Goal: Information Seeking & Learning: Compare options

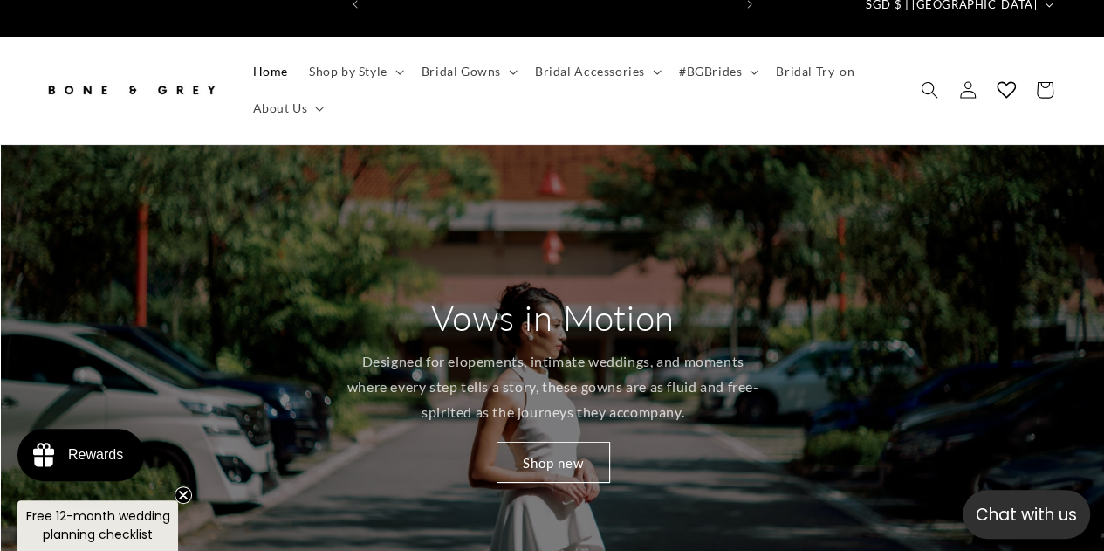
scroll to position [0, 363]
click at [315, 90] on summary "About Us" at bounding box center [287, 108] width 89 height 37
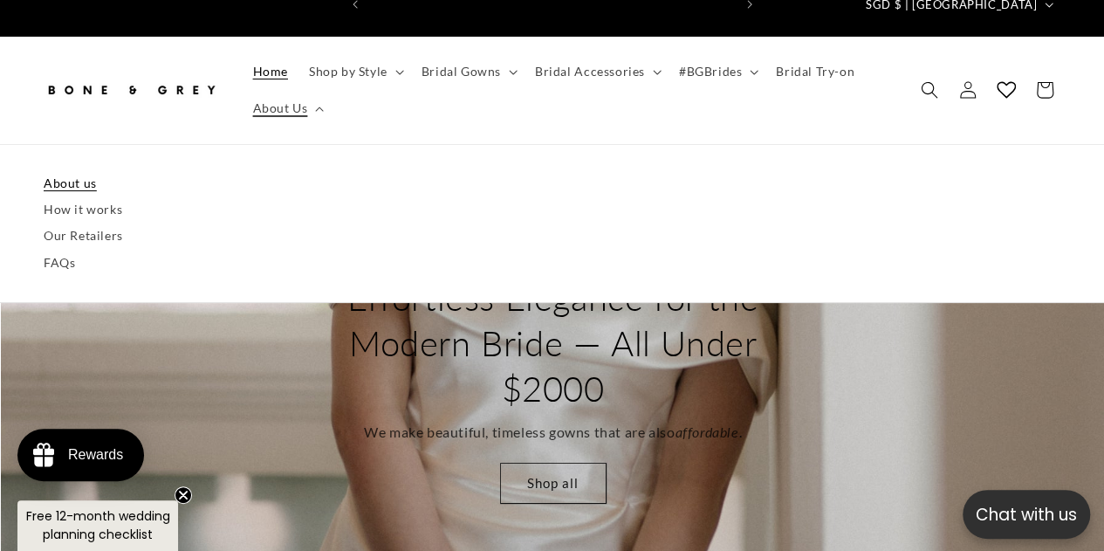
scroll to position [0, 725]
click at [77, 170] on link "About us" at bounding box center [552, 183] width 1017 height 26
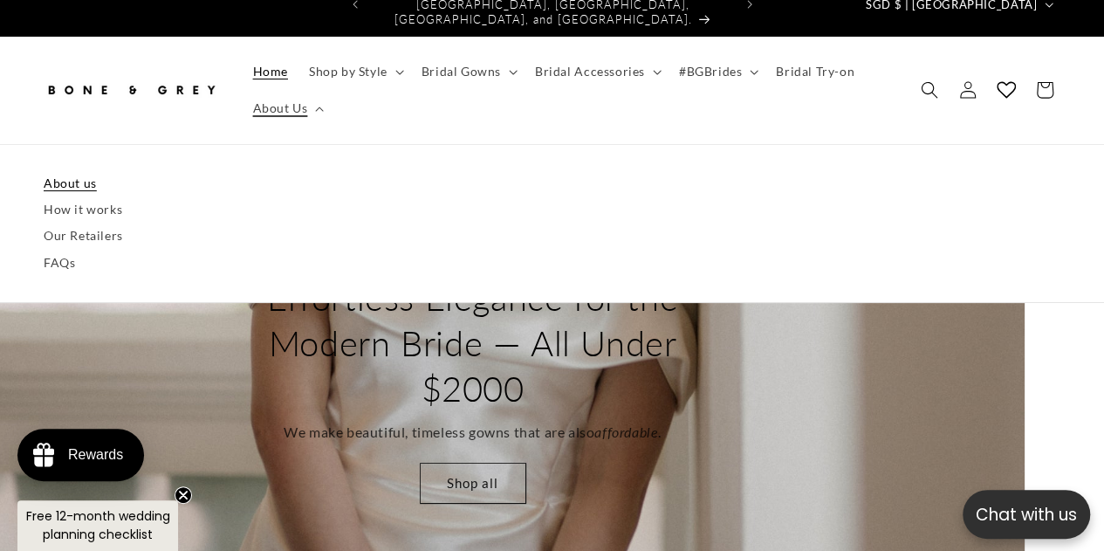
scroll to position [0, 2499]
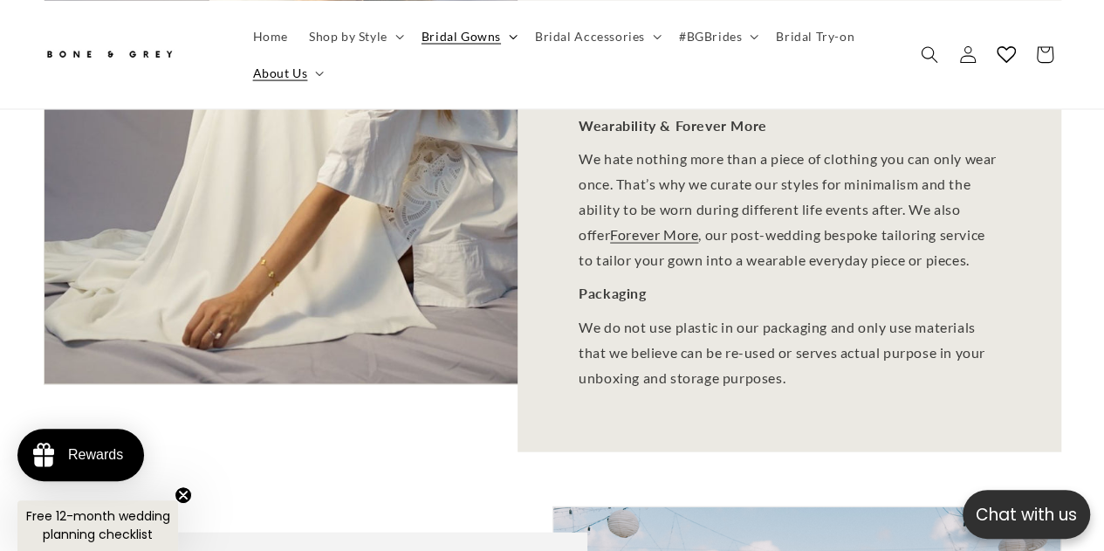
scroll to position [0, 363]
click at [499, 41] on summary "Bridal Gowns" at bounding box center [467, 35] width 113 height 37
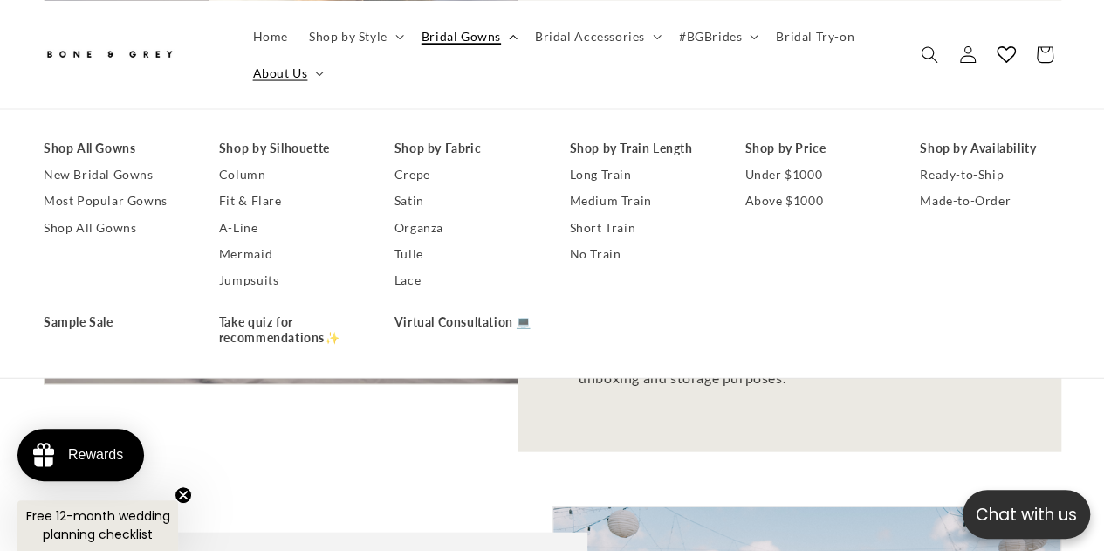
scroll to position [0, 0]
click at [969, 175] on link "Ready-to-Ship" at bounding box center [990, 174] width 141 height 26
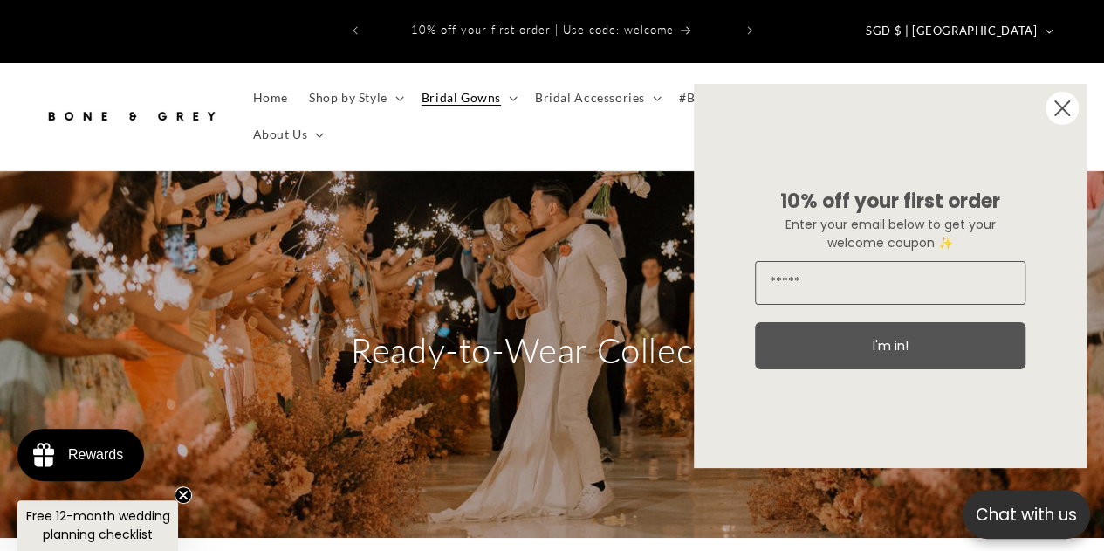
click at [1063, 114] on circle "Close dialog" at bounding box center [1061, 108] width 33 height 33
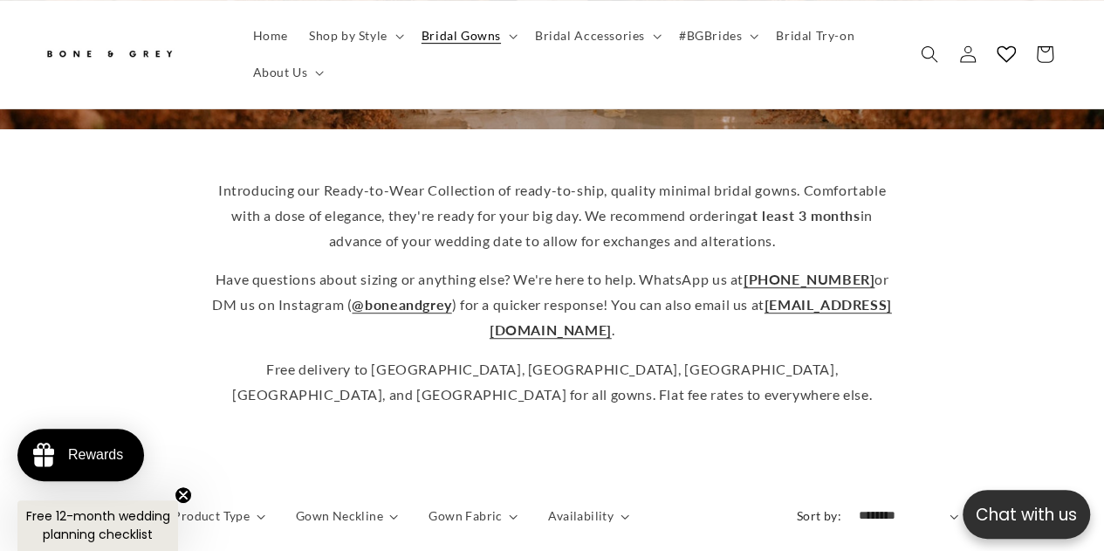
scroll to position [0, 363]
click at [877, 303] on p "Have questions about sizing or anything else? We're here to help. WhatsApp us a…" at bounding box center [552, 304] width 681 height 75
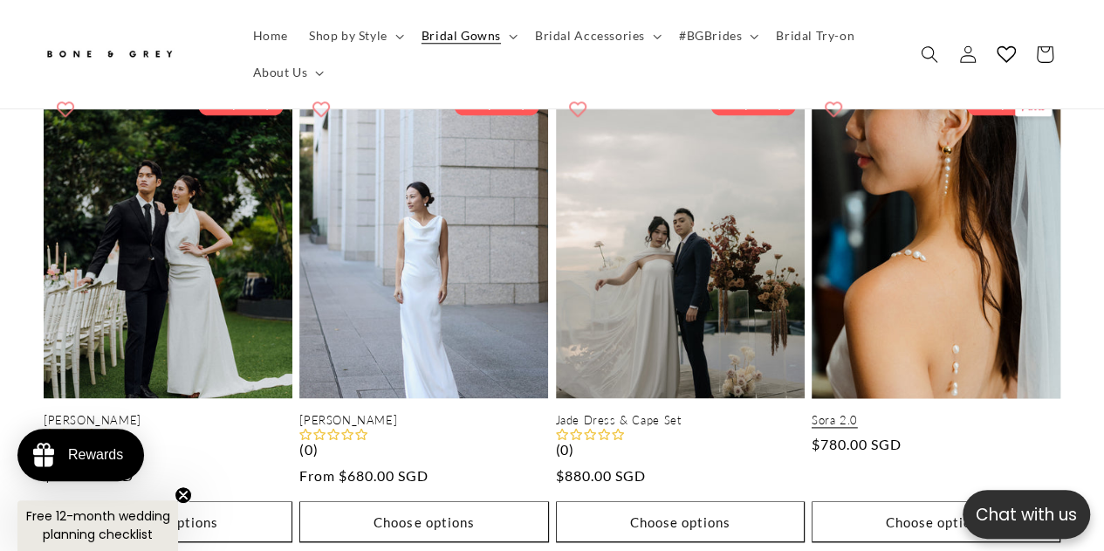
scroll to position [0, 725]
click at [888, 413] on link "Sora 2.0" at bounding box center [936, 420] width 249 height 15
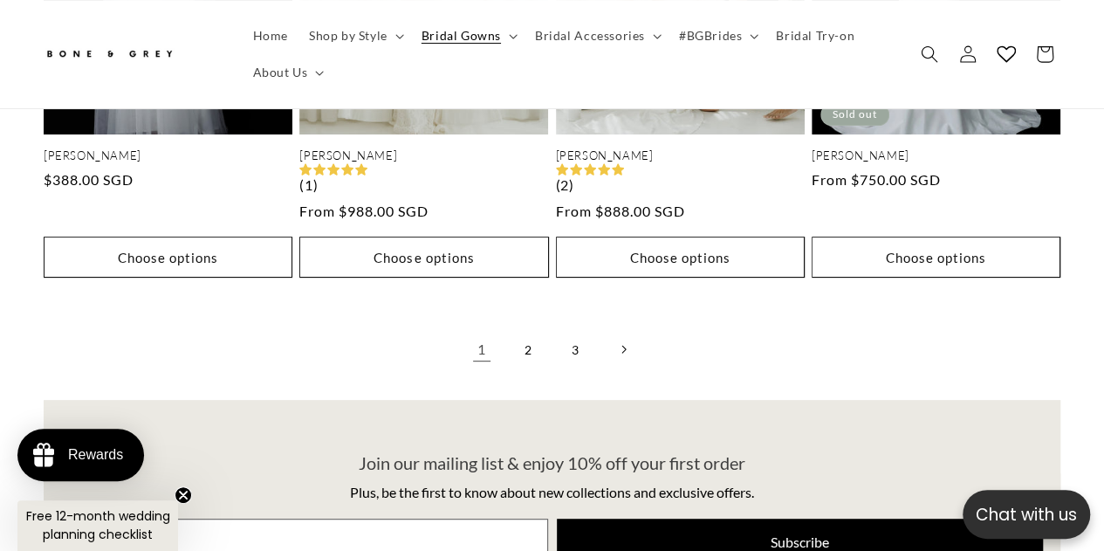
scroll to position [0, 0]
click at [530, 330] on link "2" at bounding box center [529, 349] width 38 height 38
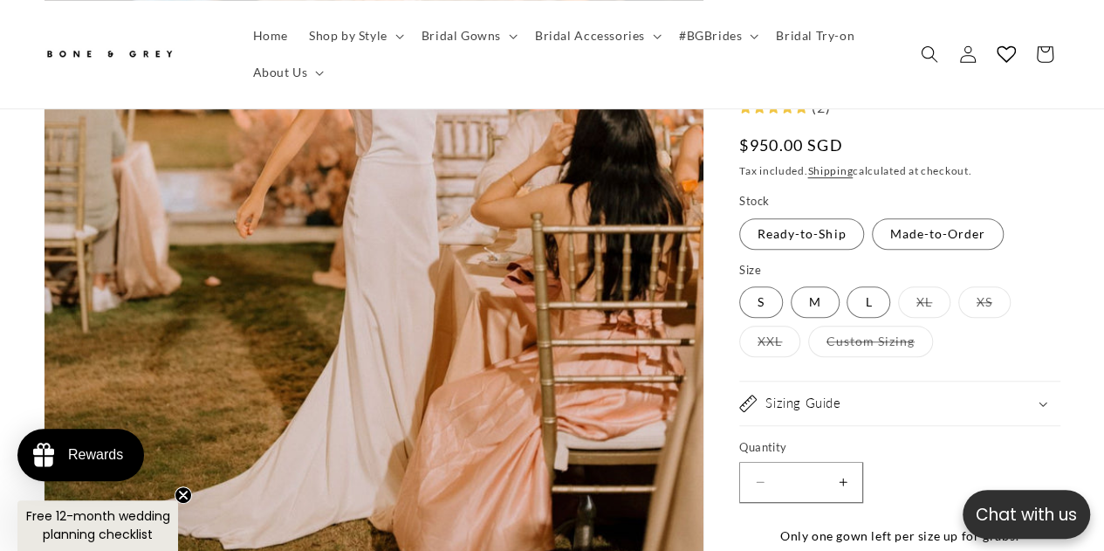
scroll to position [559, 0]
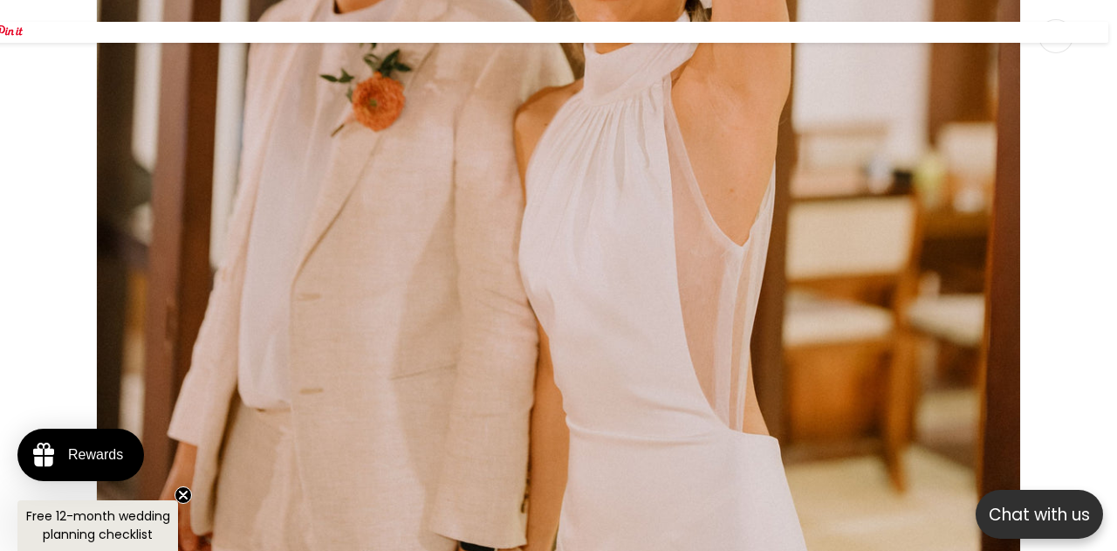
scroll to position [0, 0]
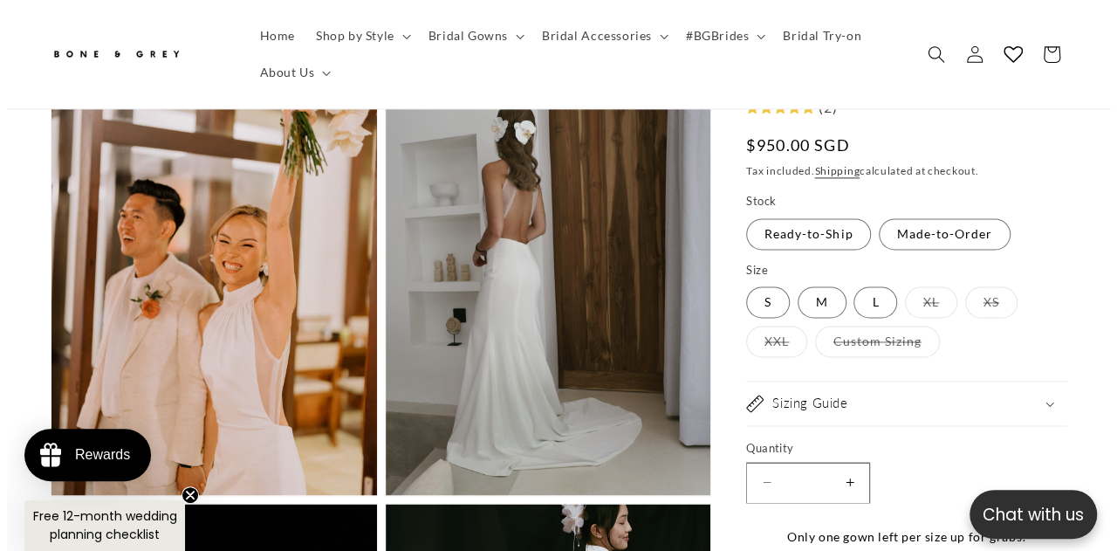
scroll to position [1210, 0]
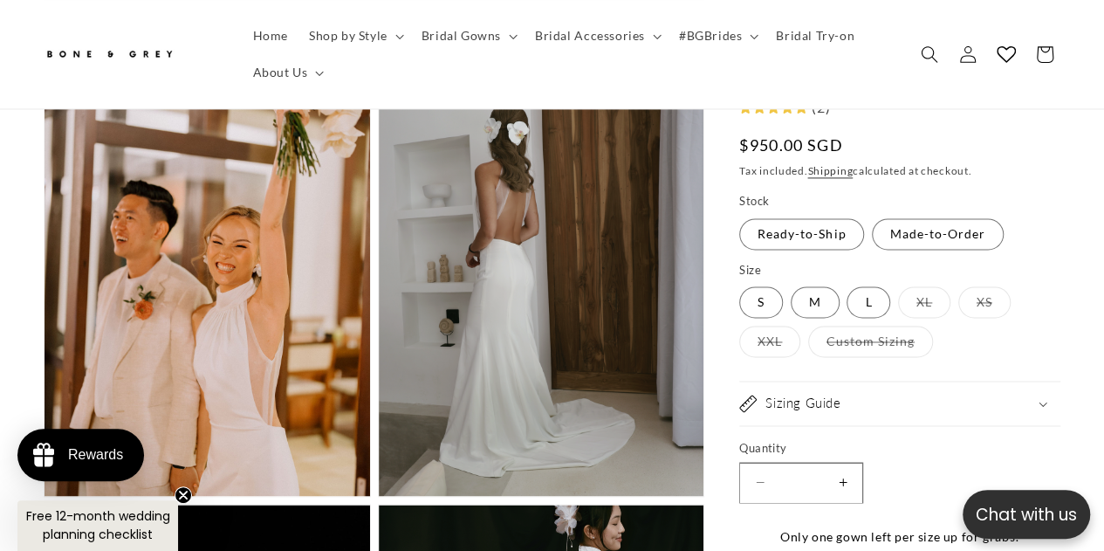
click at [379, 496] on button "Open media 3 in modal" at bounding box center [379, 496] width 0 height 0
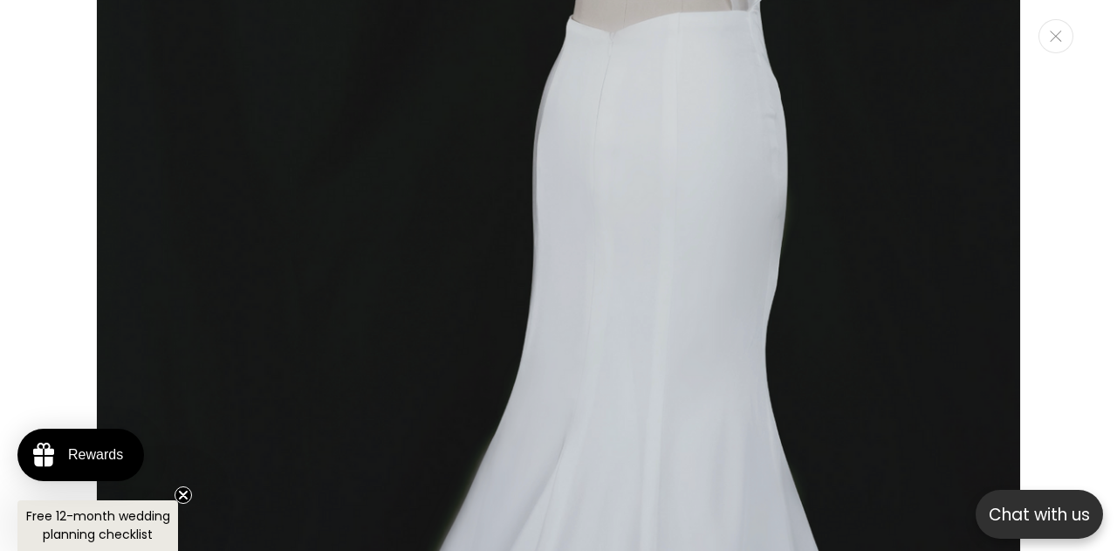
scroll to position [0, 368]
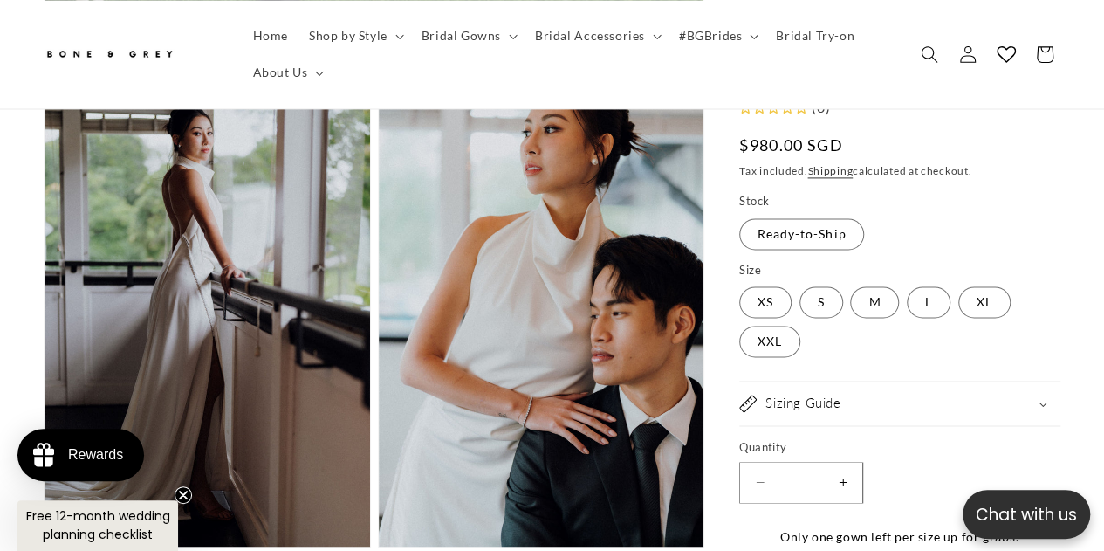
scroll to position [0, 725]
click at [1033, 418] on summary "Sizing Guide" at bounding box center [899, 403] width 321 height 44
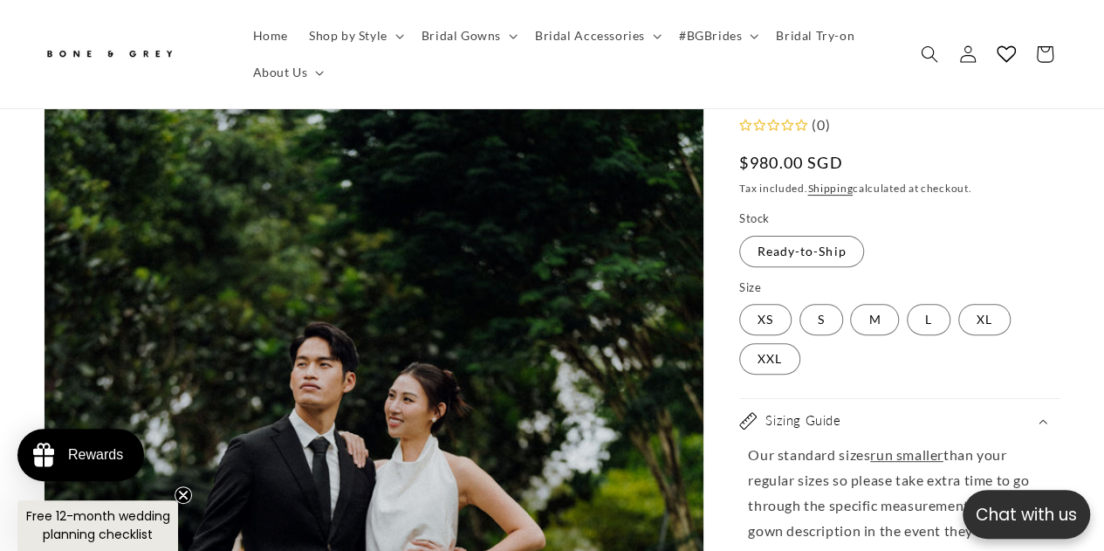
scroll to position [66, 0]
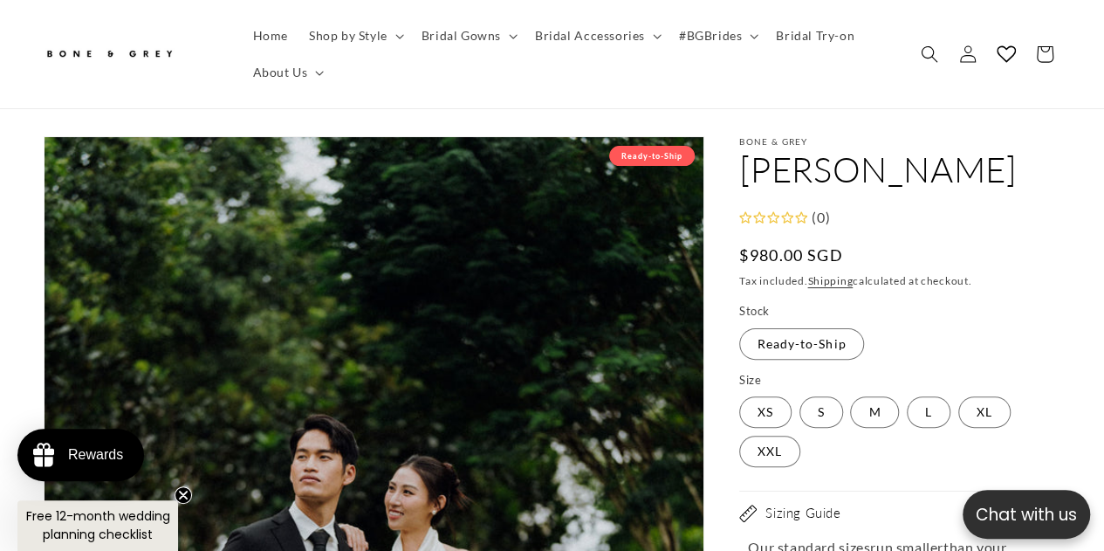
click at [1044, 504] on div "Sizing Guide" at bounding box center [899, 512] width 321 height 17
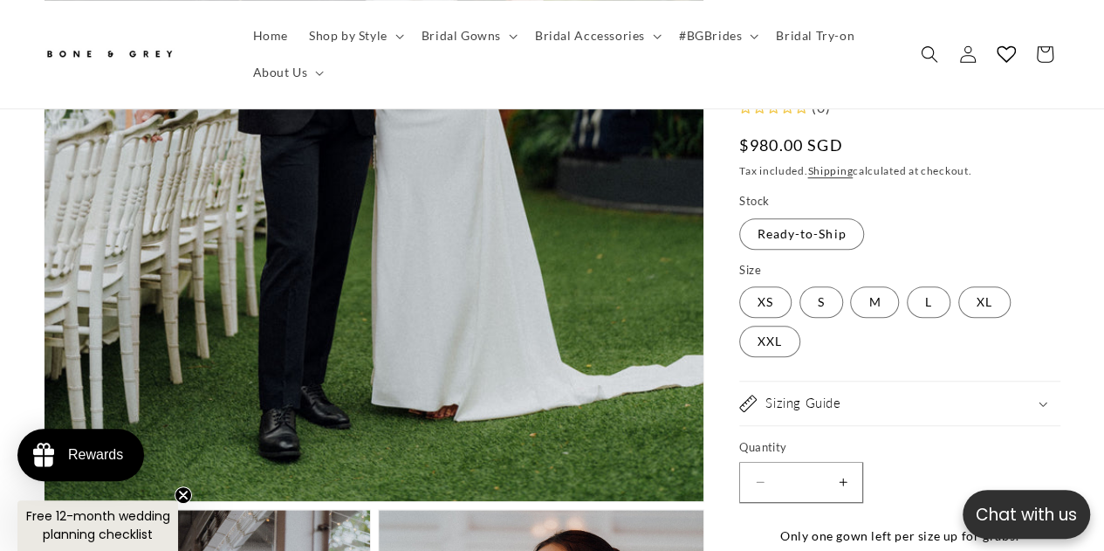
scroll to position [705, 0]
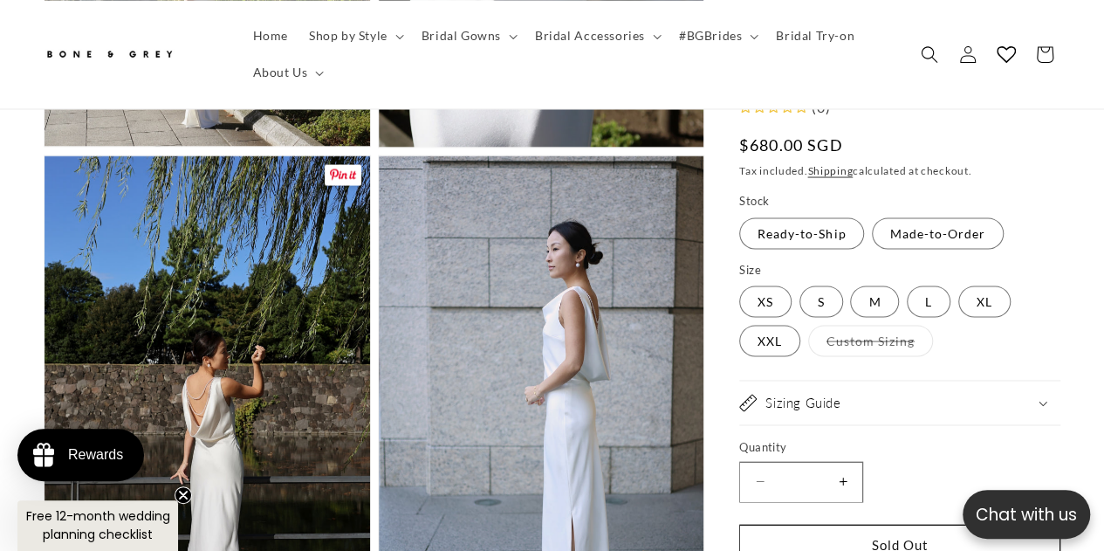
scroll to position [1561, 0]
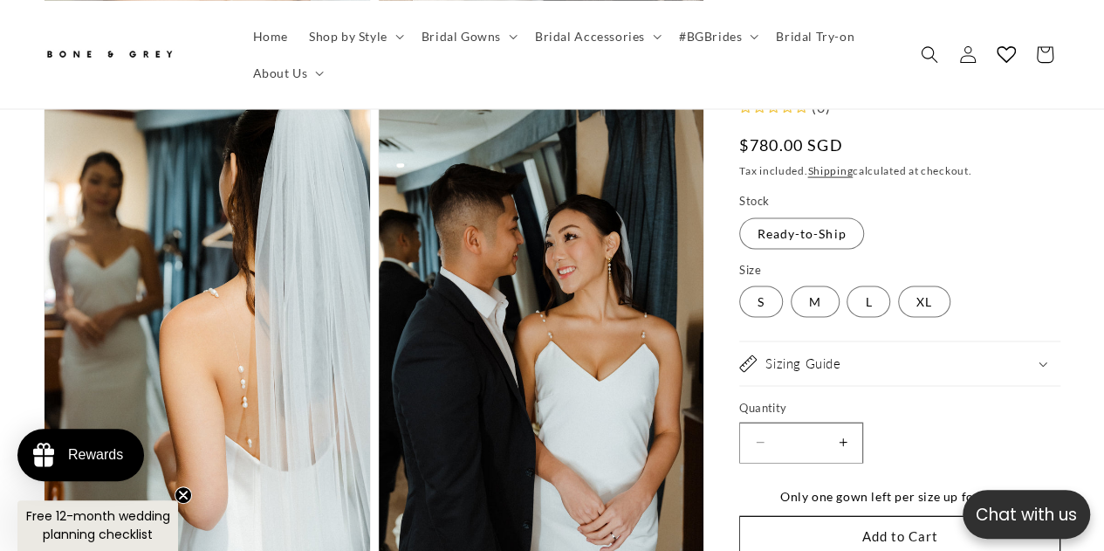
scroll to position [0, 363]
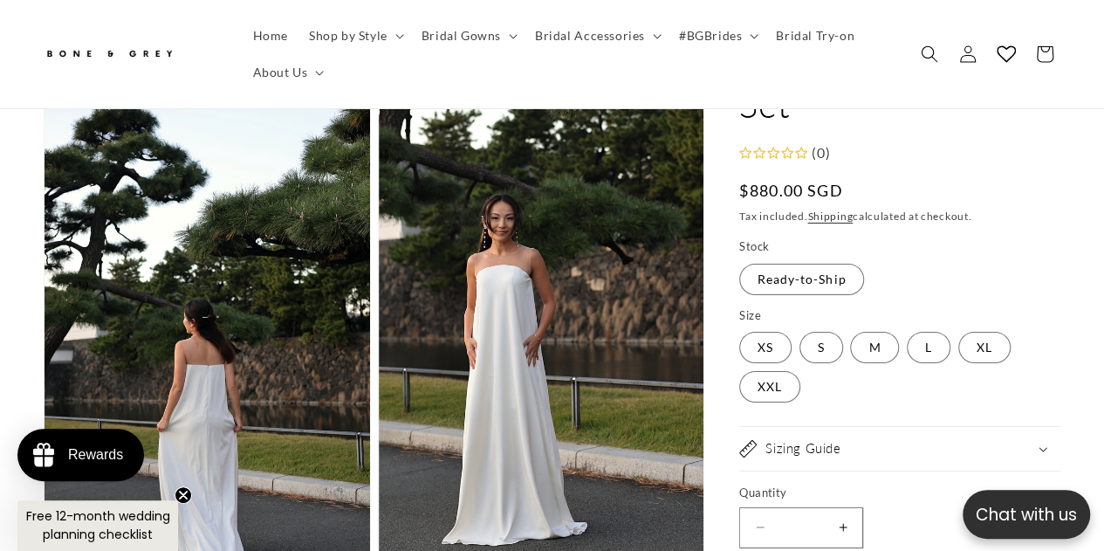
scroll to position [0, 363]
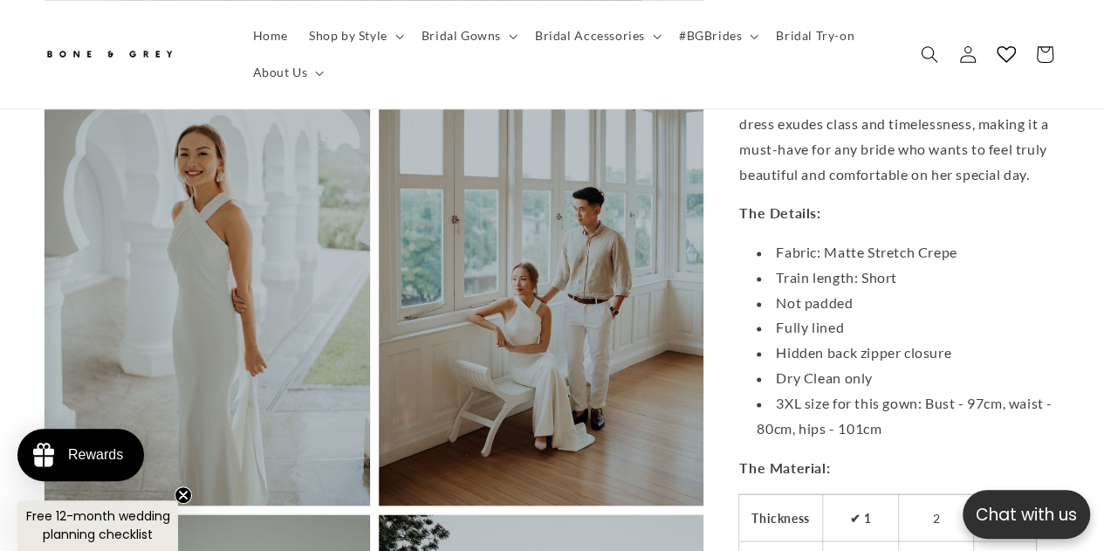
scroll to position [1202, 0]
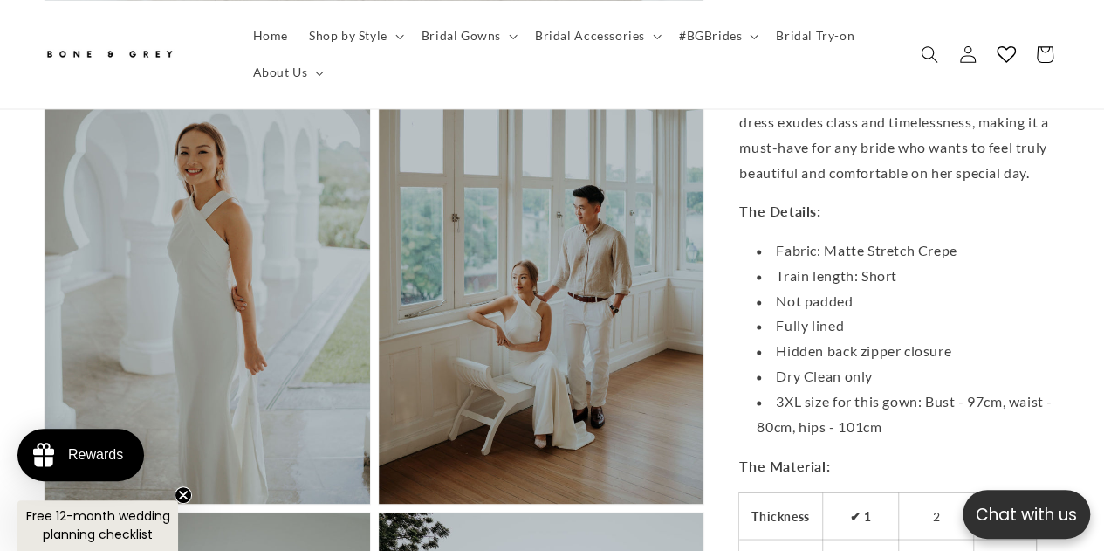
click at [45, 504] on button "Open media 2 in modal" at bounding box center [45, 504] width 0 height 0
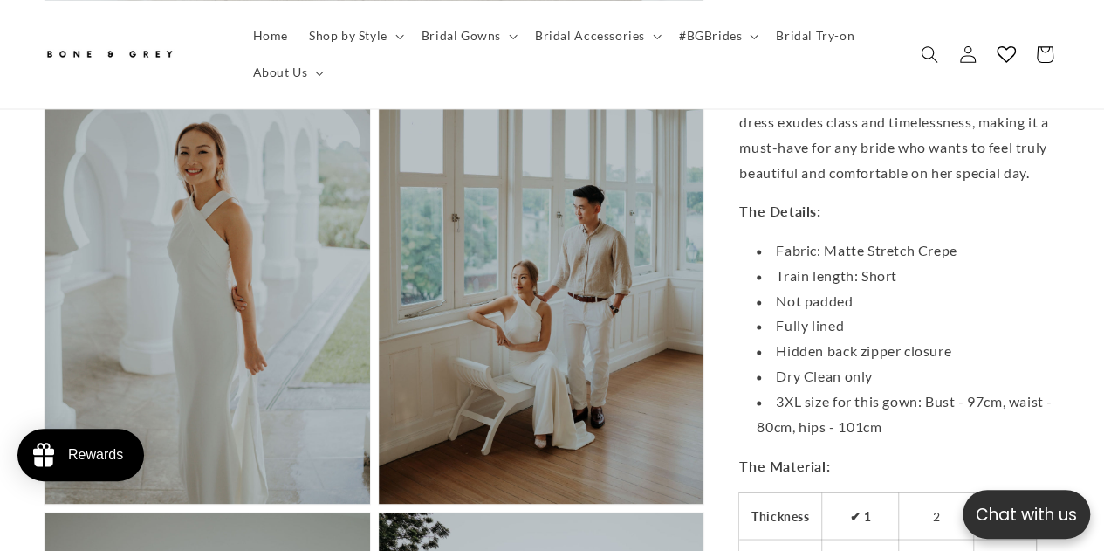
scroll to position [0, 0]
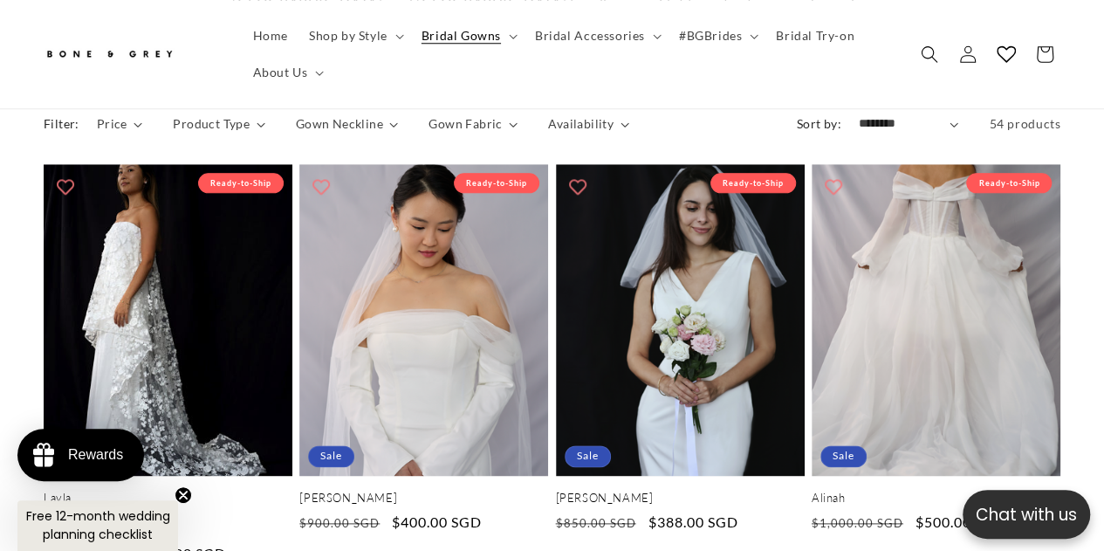
scroll to position [0, 725]
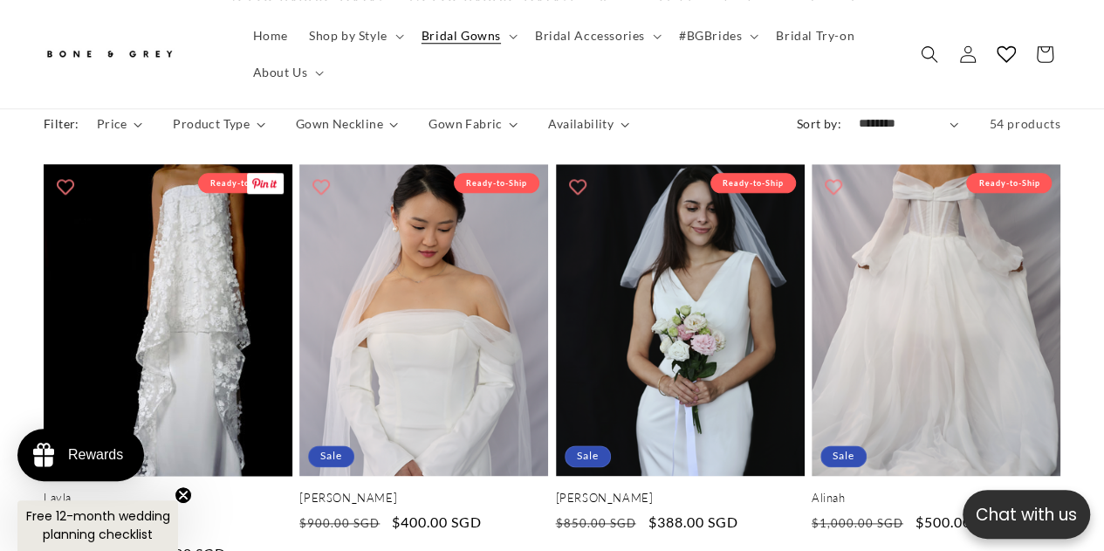
click at [169, 490] on link "Layla" at bounding box center [168, 497] width 249 height 15
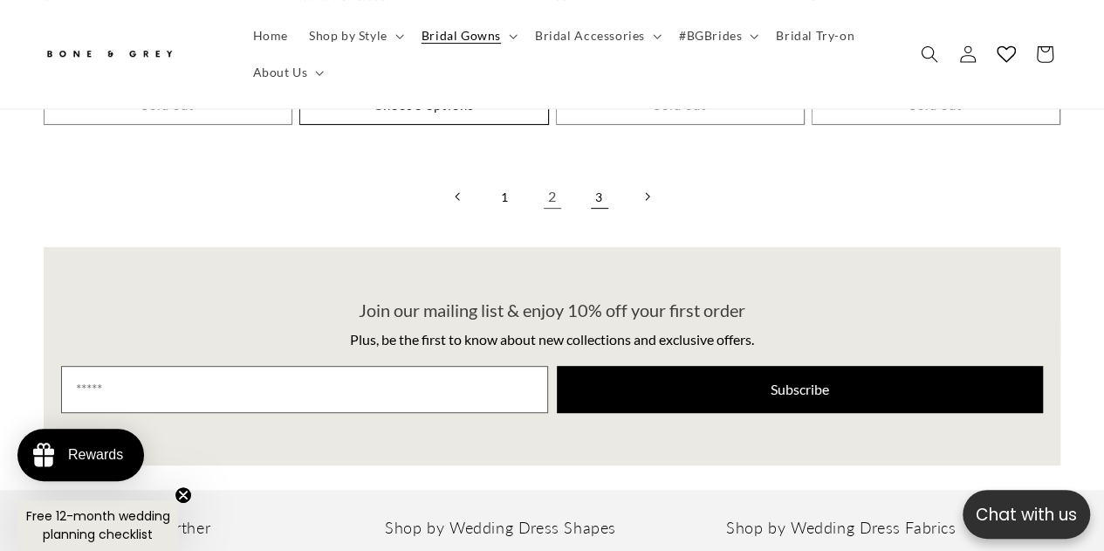
scroll to position [0, 363]
click at [600, 177] on link "3" at bounding box center [599, 196] width 38 height 38
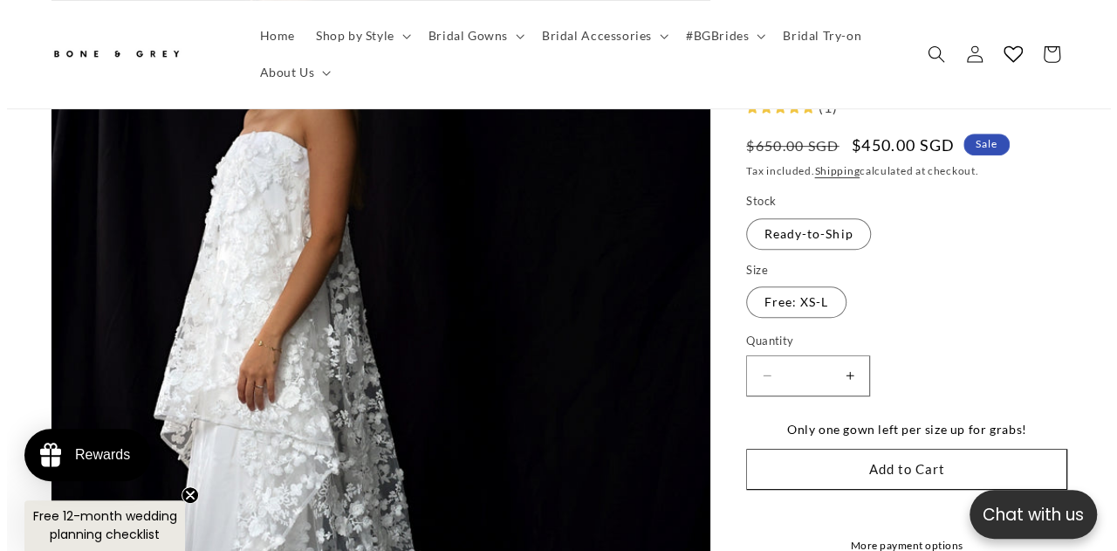
scroll to position [325, 0]
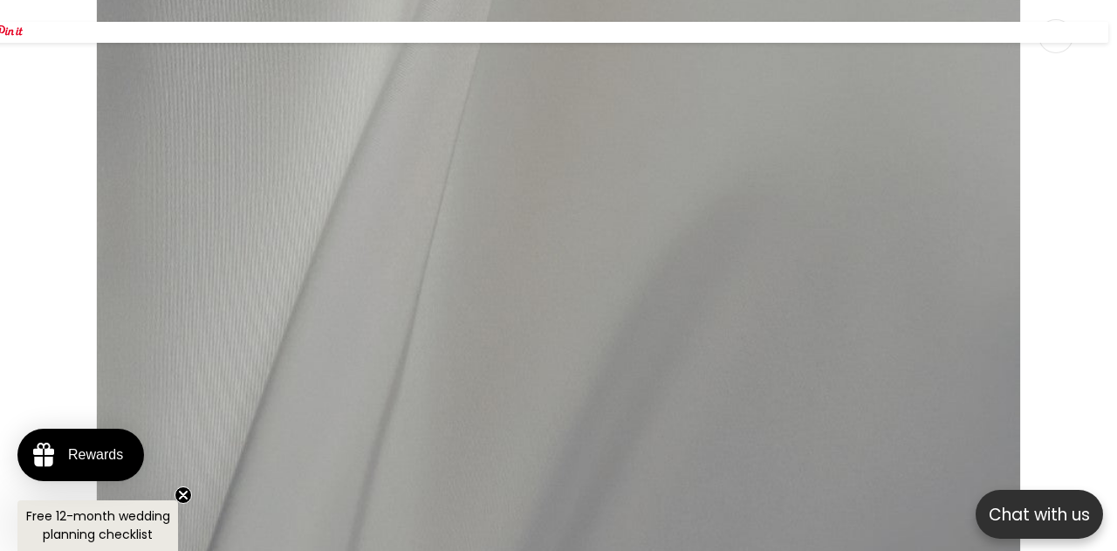
scroll to position [9128, 0]
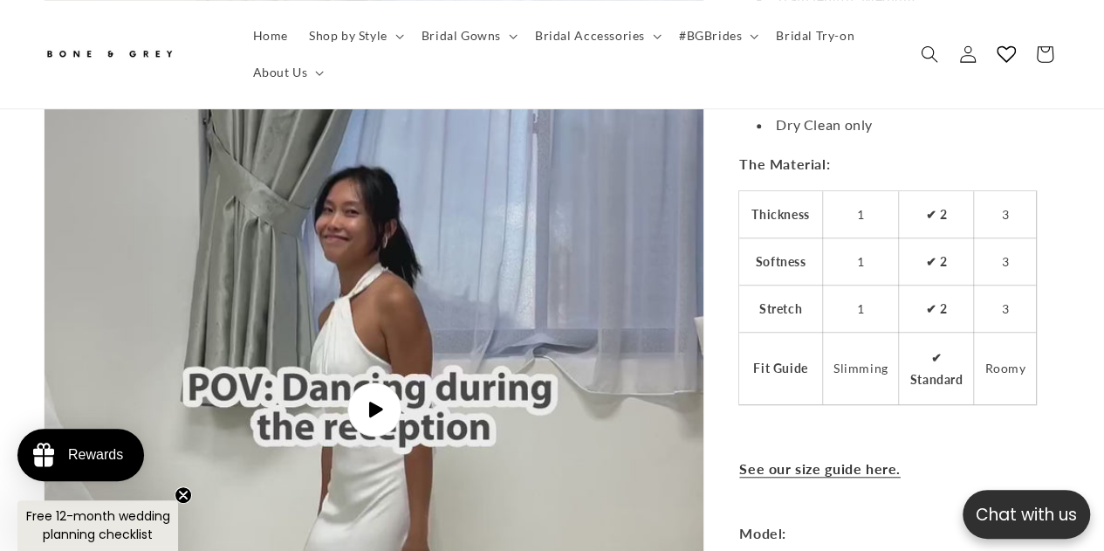
scroll to position [0, 725]
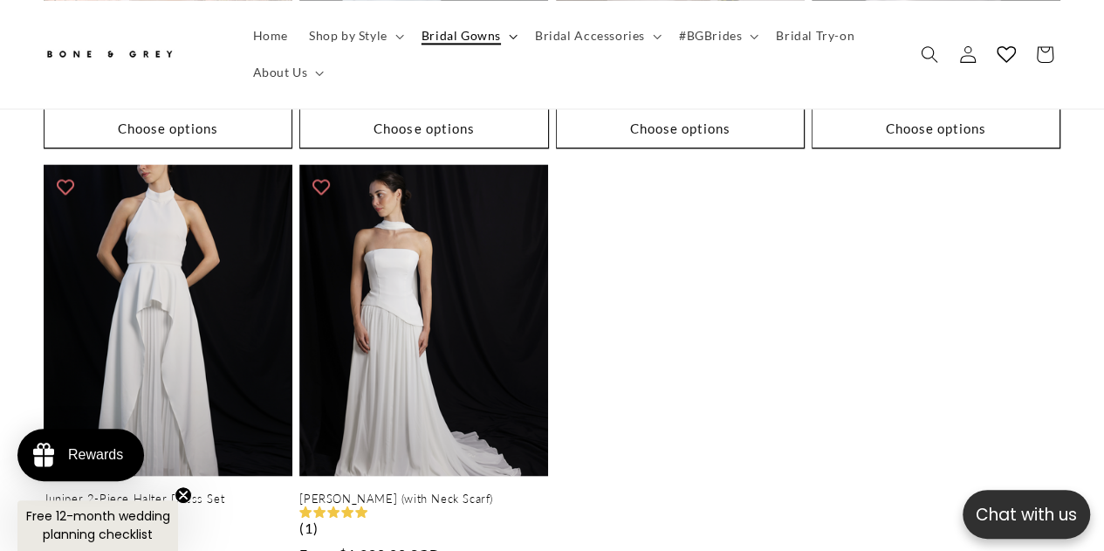
scroll to position [0, 363]
click at [509, 34] on icon at bounding box center [513, 36] width 9 height 5
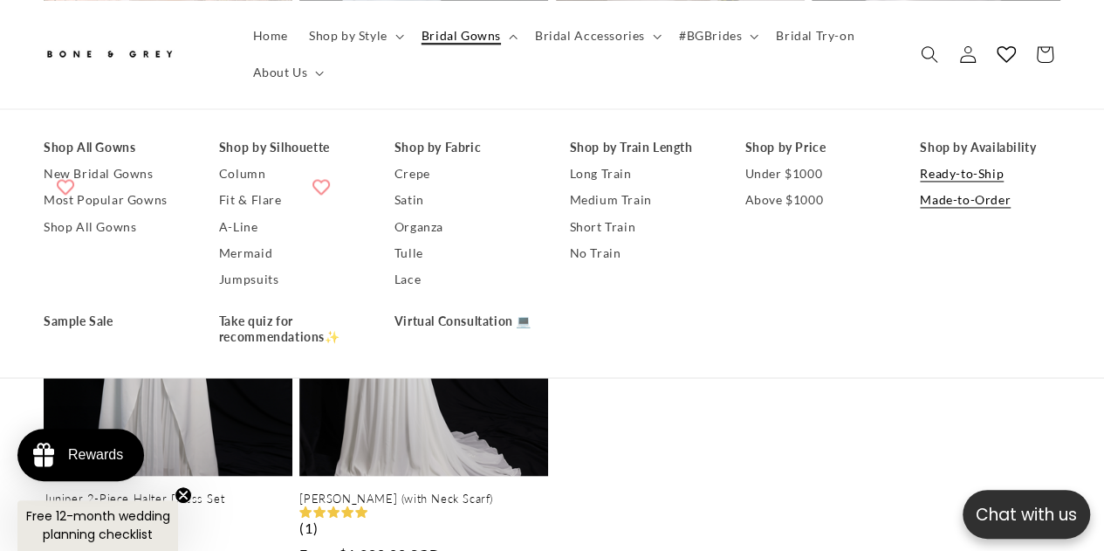
click at [936, 211] on link "Made-to-Order" at bounding box center [990, 201] width 141 height 26
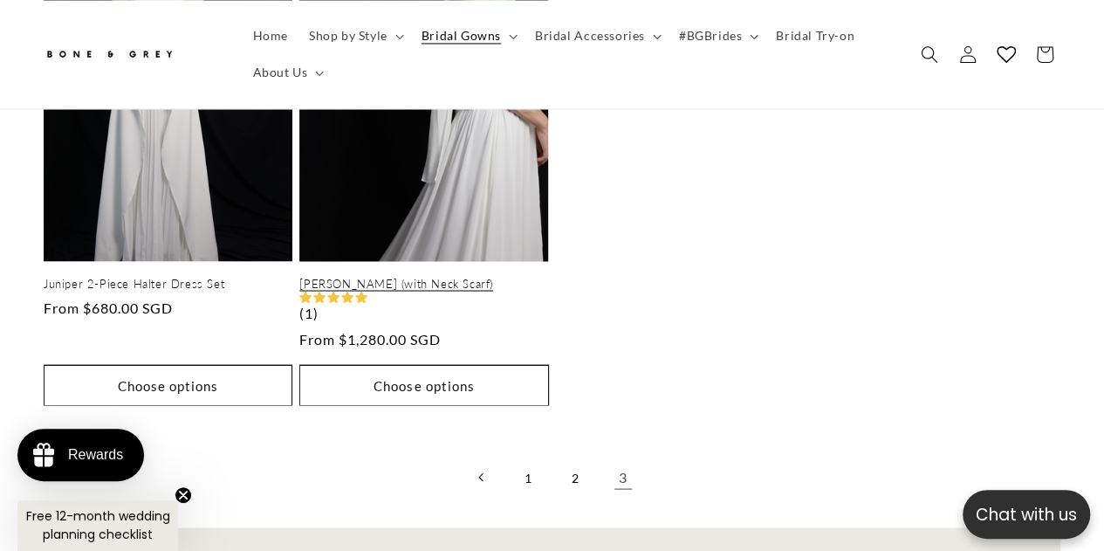
scroll to position [1500, 0]
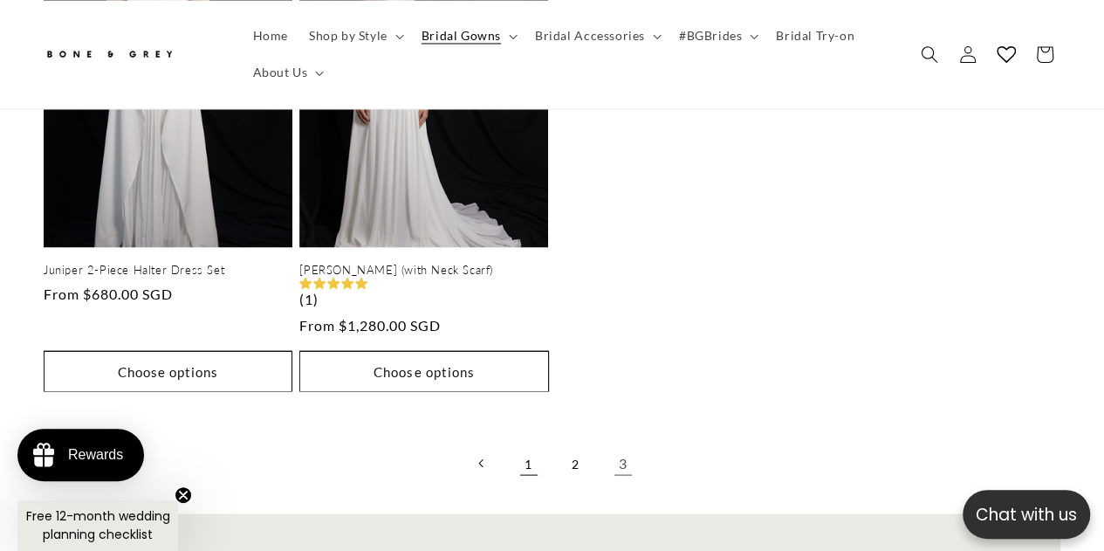
click at [529, 443] on link "1" at bounding box center [529, 462] width 38 height 38
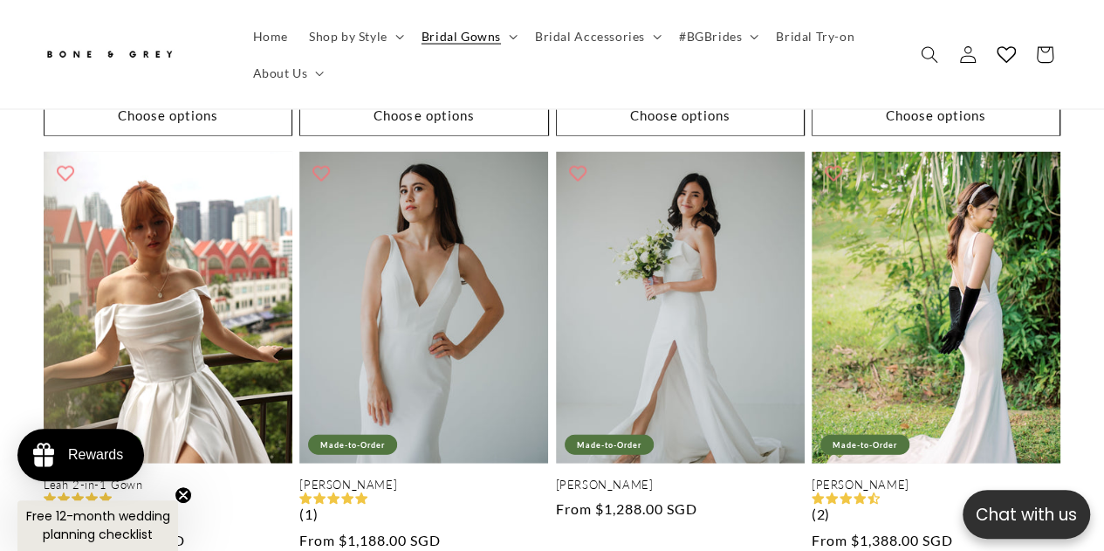
scroll to position [0, 725]
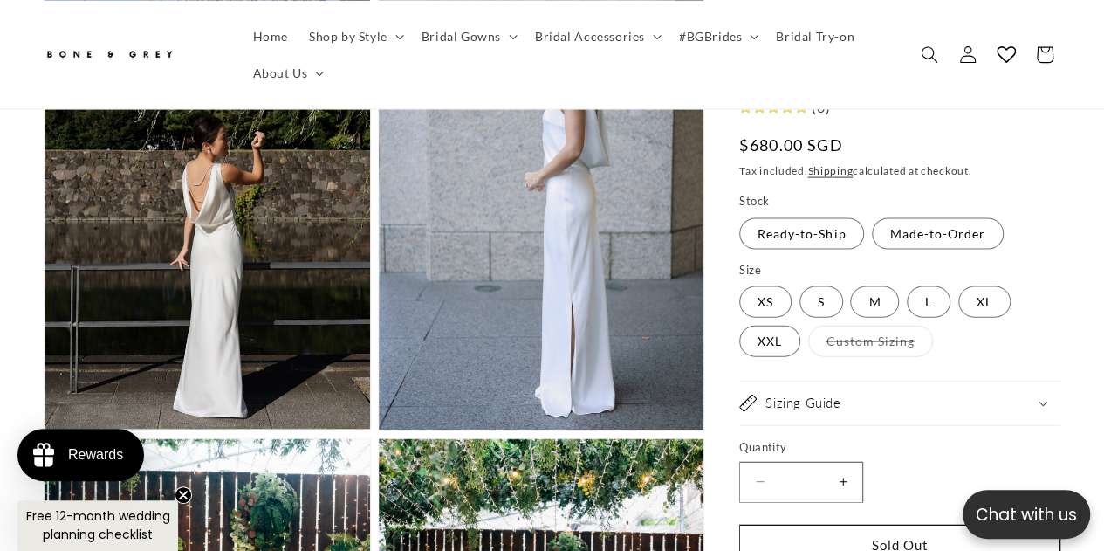
scroll to position [1683, 0]
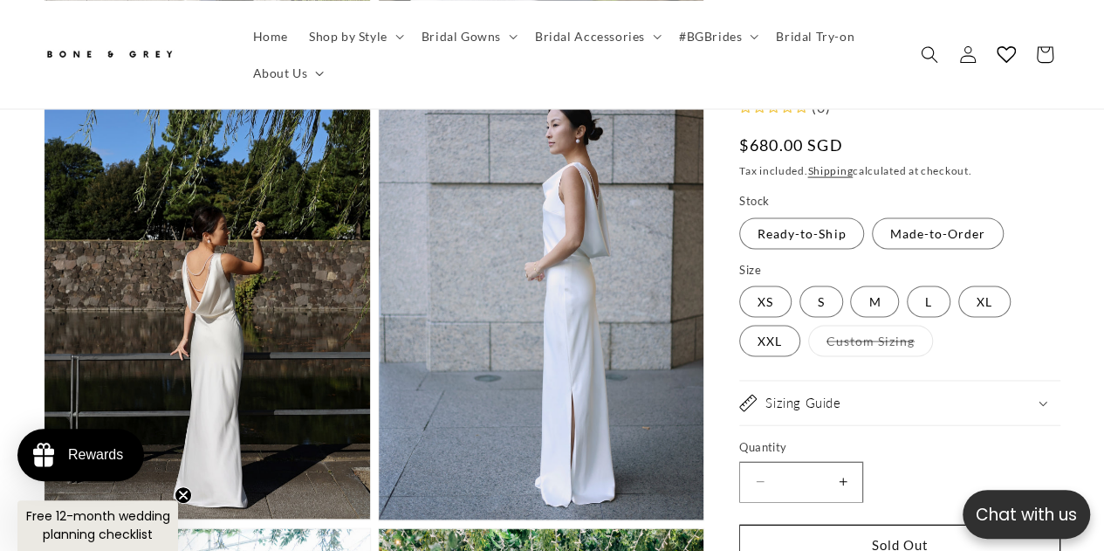
click at [45, 519] on button "Open media 4 in modal" at bounding box center [45, 519] width 0 height 0
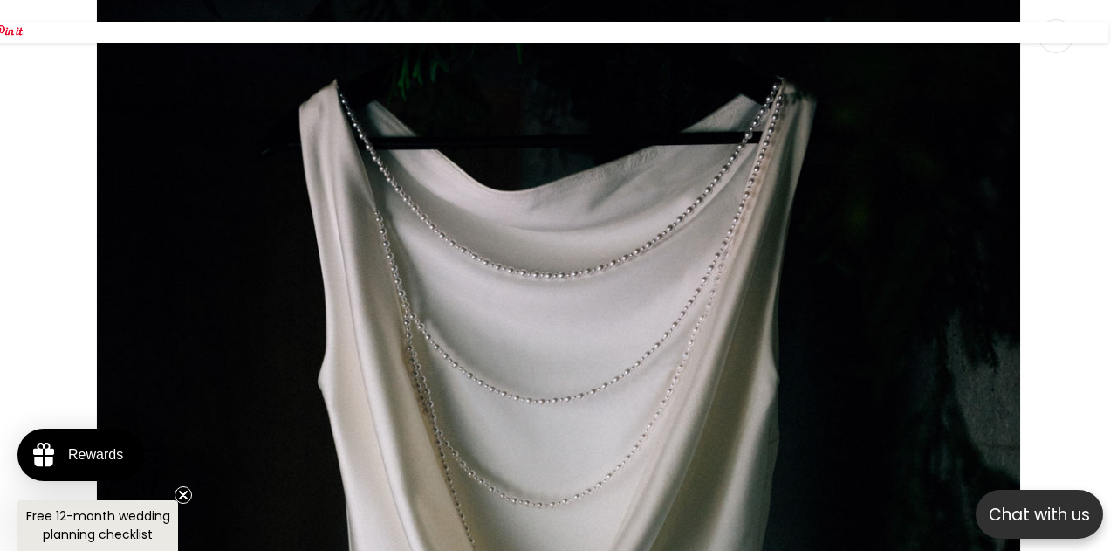
scroll to position [0, 0]
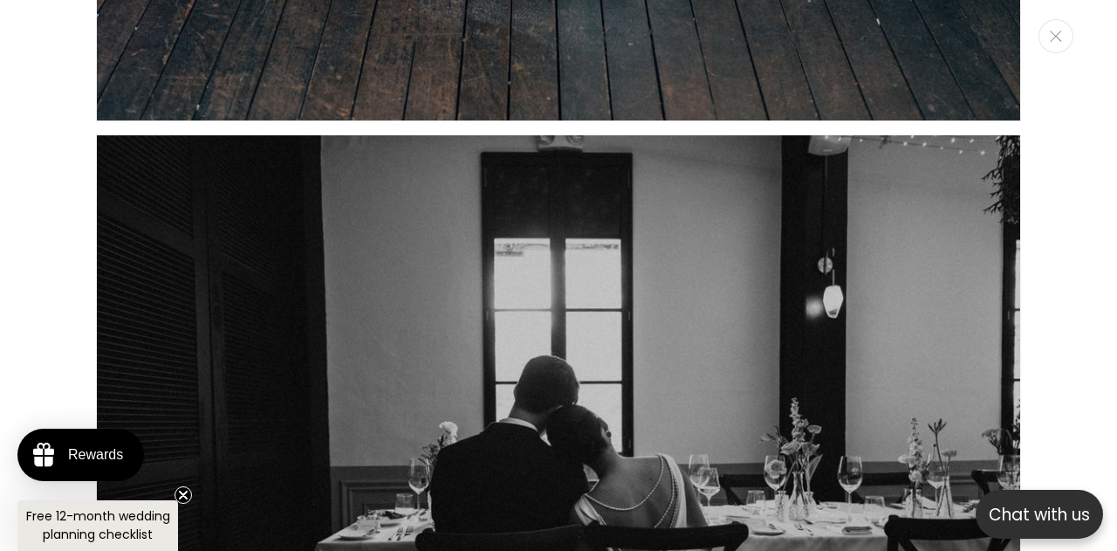
click at [41, 193] on div "Media gallery" at bounding box center [558, 275] width 1117 height 551
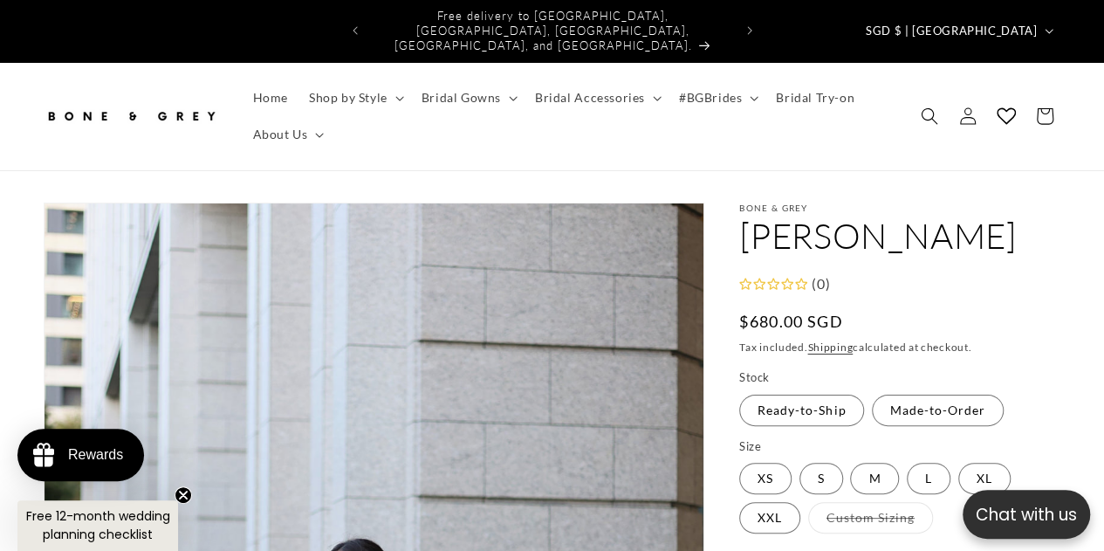
scroll to position [0, 725]
